Goal: Transaction & Acquisition: Purchase product/service

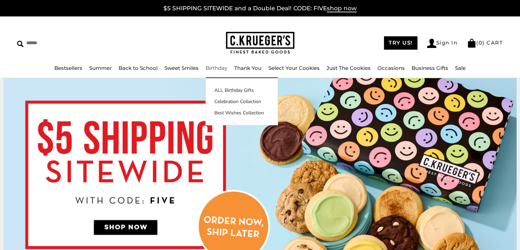
click at [218, 70] on link "Birthday" at bounding box center [216, 68] width 22 height 6
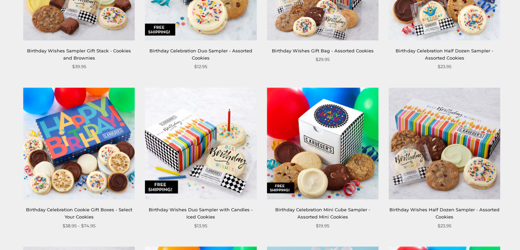
scroll to position [377, 0]
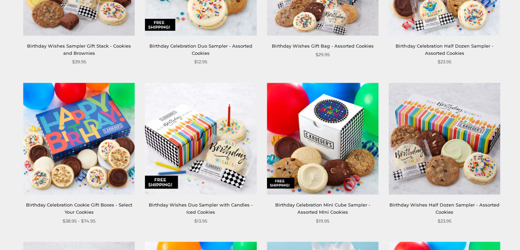
click at [237, 45] on link "Birthday Celebration Duo Sampler - Assorted Cookies" at bounding box center [200, 49] width 103 height 13
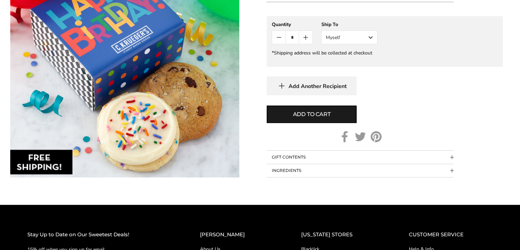
scroll to position [367, 0]
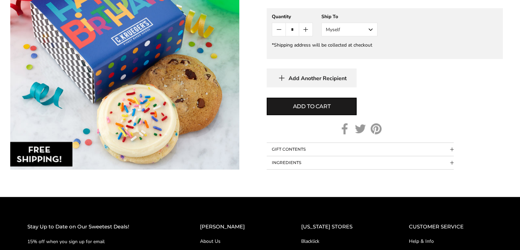
click at [306, 29] on icon "Count plus" at bounding box center [306, 29] width 8 height 8
type input "*"
click at [372, 29] on button "Myself" at bounding box center [349, 30] width 56 height 14
click at [350, 53] on button "Other Recipient" at bounding box center [349, 55] width 55 height 12
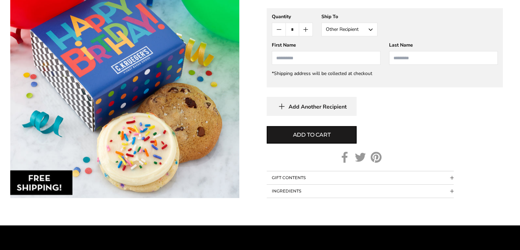
click at [326, 58] on input "First Name" at bounding box center [326, 58] width 109 height 14
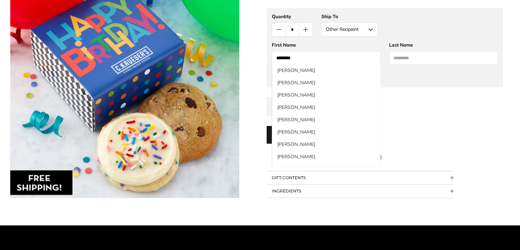
type input "********"
click at [405, 55] on input "Last Name" at bounding box center [443, 58] width 109 height 14
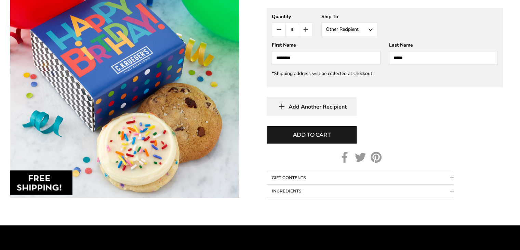
type input "*****"
click at [277, 29] on icon "Count minus" at bounding box center [279, 29] width 8 height 8
type input "*"
click at [297, 106] on span "Add Another Recipient" at bounding box center [318, 106] width 58 height 7
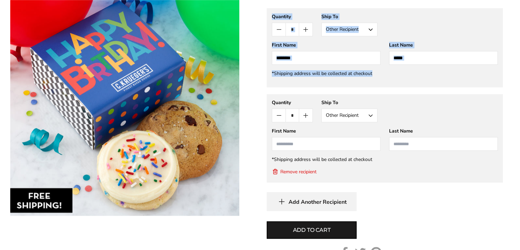
click at [297, 106] on div "Quantity *" at bounding box center [292, 110] width 41 height 23
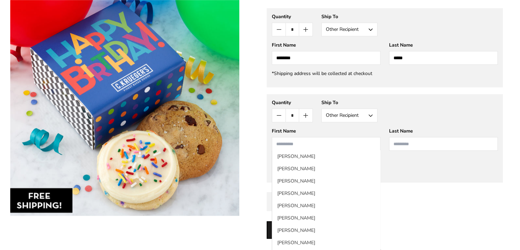
click at [310, 140] on input "First Name" at bounding box center [326, 144] width 109 height 14
type input "*******"
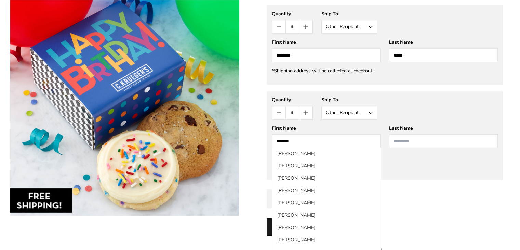
click at [401, 144] on input "Last Name" at bounding box center [443, 141] width 109 height 14
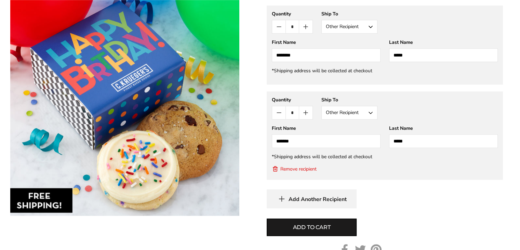
type input "*****"
click at [303, 199] on span "Add Another Recipient" at bounding box center [318, 199] width 58 height 7
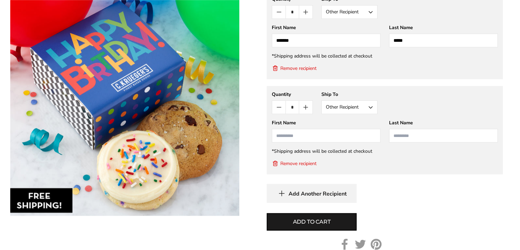
scroll to position [545, 0]
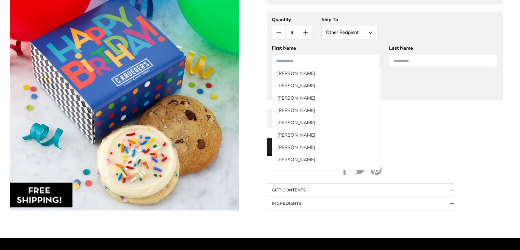
click at [335, 61] on input "First Name" at bounding box center [326, 61] width 109 height 14
type input "*****"
click at [405, 63] on input "Last Name" at bounding box center [443, 61] width 109 height 14
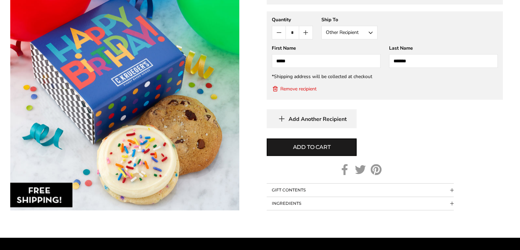
type input "********"
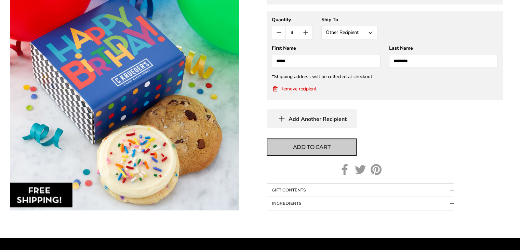
click at [319, 148] on span "Add to cart" at bounding box center [312, 147] width 38 height 8
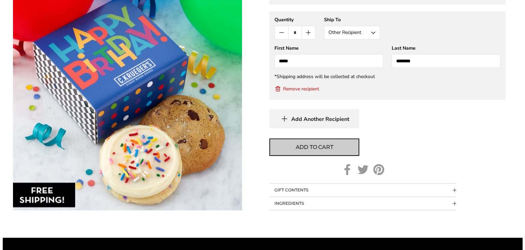
scroll to position [539, 0]
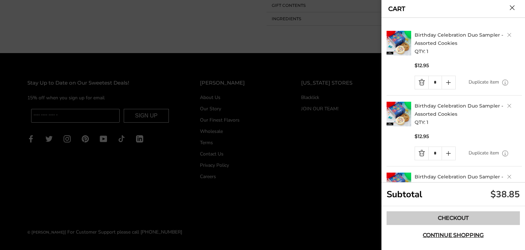
click at [407, 220] on link "Checkout" at bounding box center [453, 218] width 133 height 14
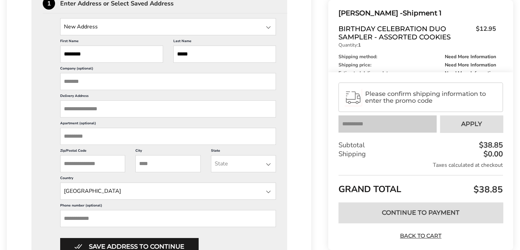
scroll to position [218, 0]
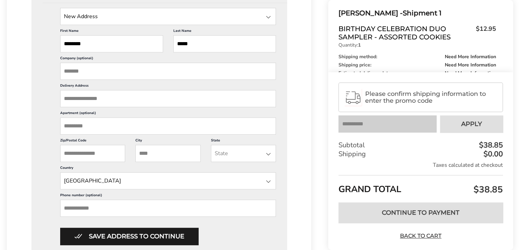
click at [116, 99] on input "Delivery Address" at bounding box center [168, 98] width 216 height 17
paste input "**********"
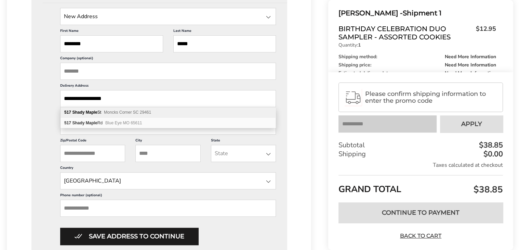
type input "**********"
click at [135, 113] on span "Moncks Corner SC 29461" at bounding box center [127, 112] width 47 height 5
type input "**********"
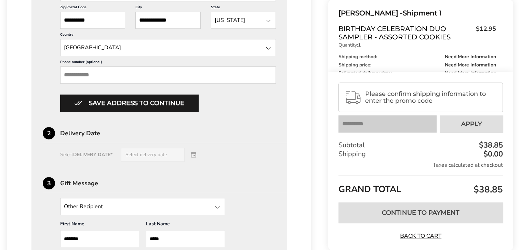
scroll to position [354, 0]
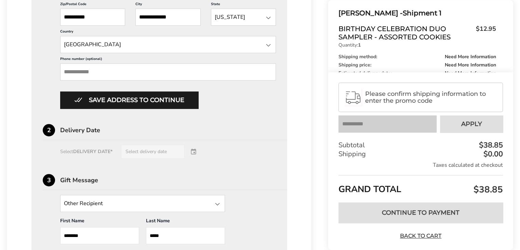
click at [212, 72] on input "Phone number (optional)" at bounding box center [168, 71] width 216 height 17
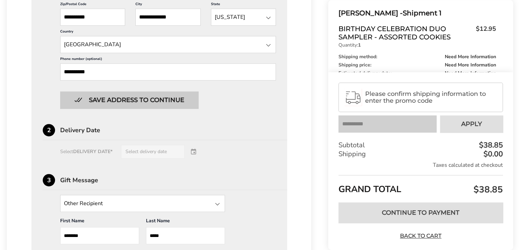
type input "**********"
click at [186, 99] on button "Save address to continue" at bounding box center [129, 99] width 138 height 17
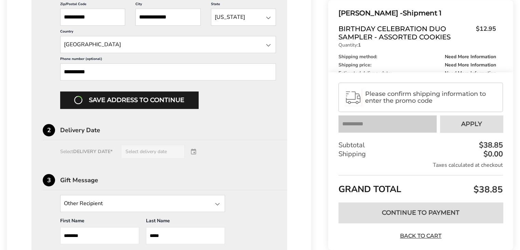
click at [164, 151] on div "Select DELIVERY DATE* Select delivery date" at bounding box center [159, 152] width 233 height 14
click at [152, 151] on div "Select DELIVERY DATE* Select delivery date" at bounding box center [159, 152] width 233 height 14
click at [142, 99] on div "Save address to continue" at bounding box center [168, 99] width 216 height 17
click at [113, 97] on div "Save address to continue" at bounding box center [168, 99] width 216 height 17
click at [129, 99] on div "Save address to continue" at bounding box center [168, 99] width 216 height 17
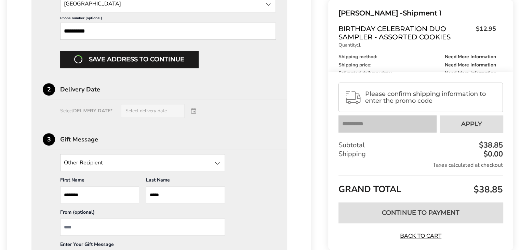
scroll to position [403, 0]
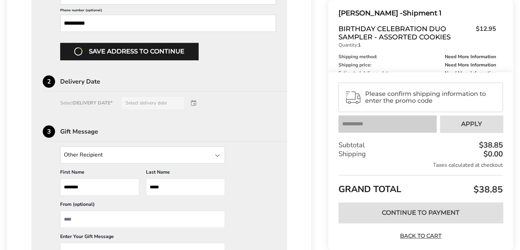
click at [182, 52] on div "Save address to continue" at bounding box center [168, 51] width 216 height 17
click at [149, 106] on div "Select DELIVERY DATE* Select delivery date" at bounding box center [159, 103] width 233 height 14
click at [151, 104] on div "Select DELIVERY DATE* Select delivery date" at bounding box center [159, 103] width 233 height 14
click at [144, 103] on div "Select DELIVERY DATE* Select delivery date" at bounding box center [159, 103] width 233 height 14
click at [142, 101] on div "Select DELIVERY DATE* Select delivery date" at bounding box center [159, 103] width 233 height 14
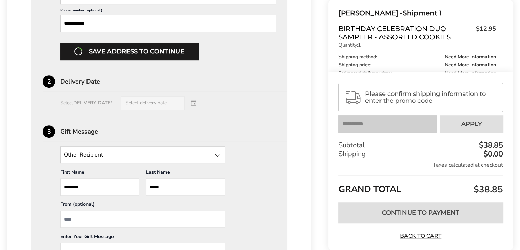
click at [163, 53] on div "Save address to continue" at bounding box center [168, 51] width 216 height 17
click at [136, 52] on div "Save address to continue" at bounding box center [168, 51] width 216 height 17
click at [168, 99] on div "Select DELIVERY DATE* Select delivery date" at bounding box center [159, 103] width 233 height 14
click at [159, 103] on div "Select DELIVERY DATE* Select delivery date" at bounding box center [159, 103] width 233 height 14
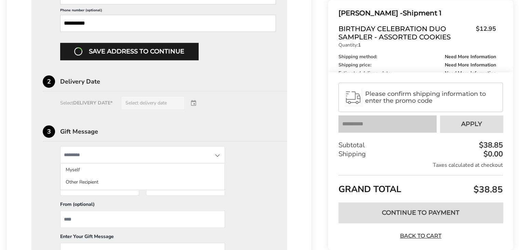
click at [128, 155] on input "State" at bounding box center [142, 154] width 165 height 17
click at [205, 125] on div "3 Gift Message" at bounding box center [165, 133] width 244 height 16
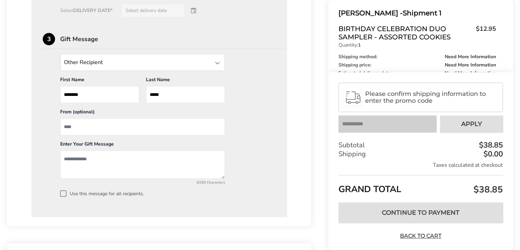
scroll to position [496, 0]
click at [171, 125] on input "From" at bounding box center [142, 125] width 165 height 17
type input "**********"
click at [122, 155] on textarea "Add a message" at bounding box center [142, 163] width 165 height 28
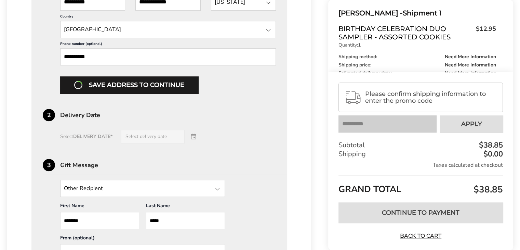
scroll to position [357, 0]
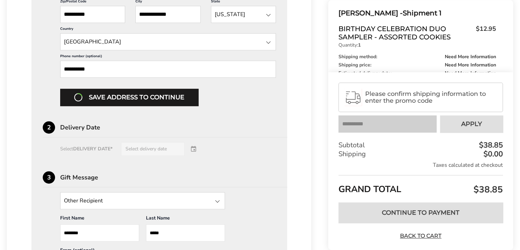
type textarea "**********"
click at [195, 147] on div "Select DELIVERY DATE* Select delivery date" at bounding box center [159, 149] width 233 height 14
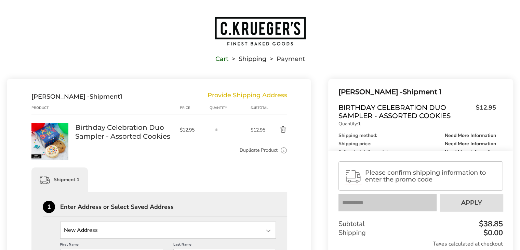
scroll to position [0, 0]
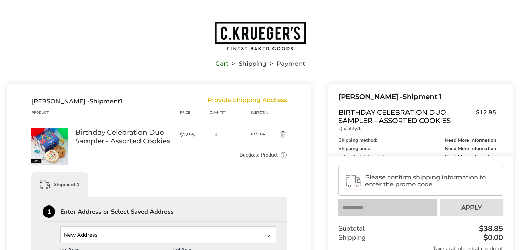
scroll to position [218, 0]
